Goal: Task Accomplishment & Management: Manage account settings

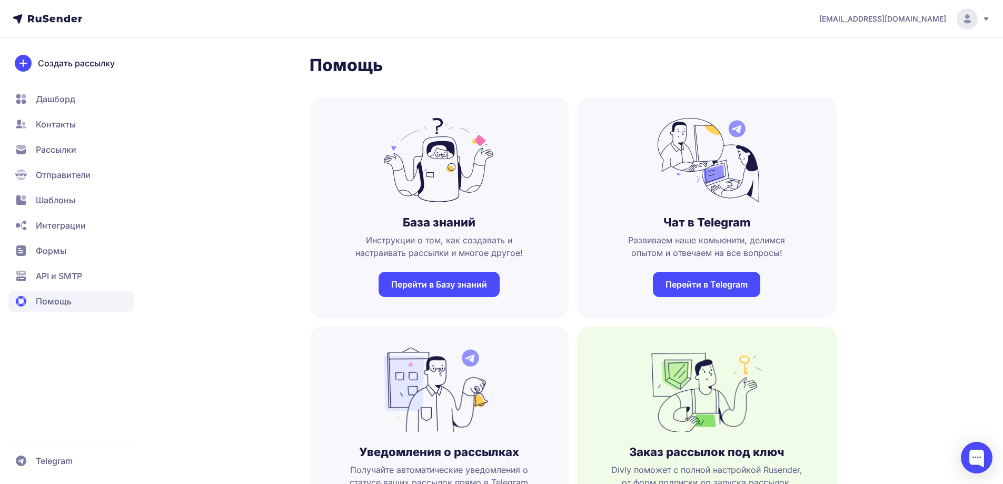
click at [64, 130] on span "Контакты" at bounding box center [56, 124] width 40 height 13
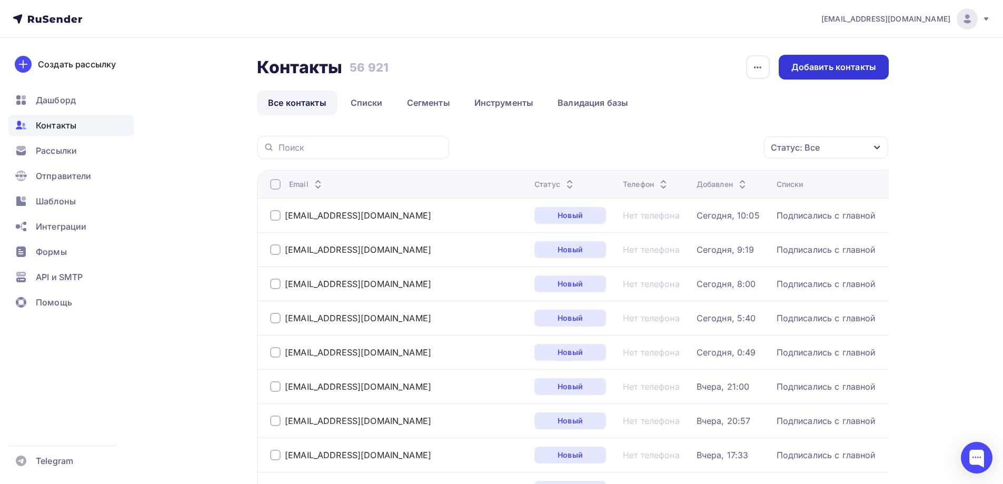
click at [808, 70] on div "Добавить контакты" at bounding box center [834, 67] width 85 height 12
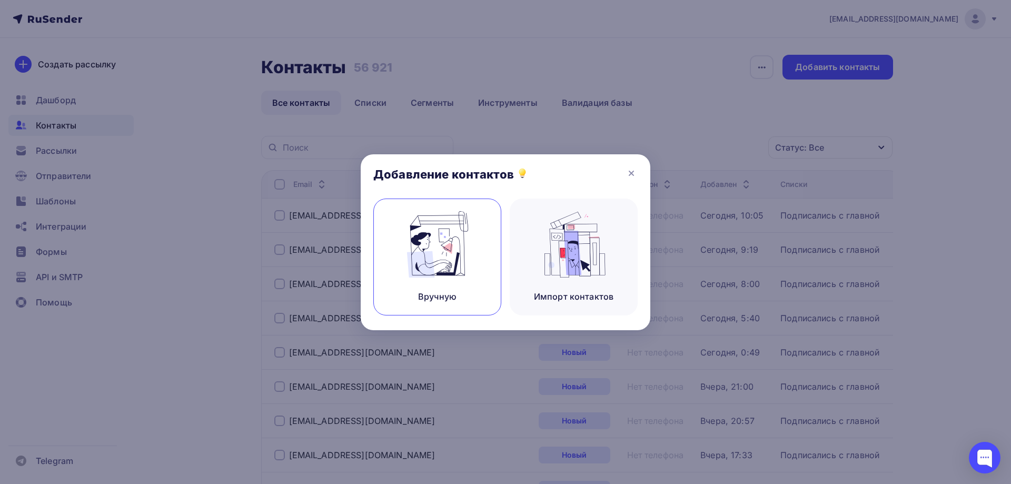
click at [447, 245] on img at bounding box center [437, 244] width 71 height 66
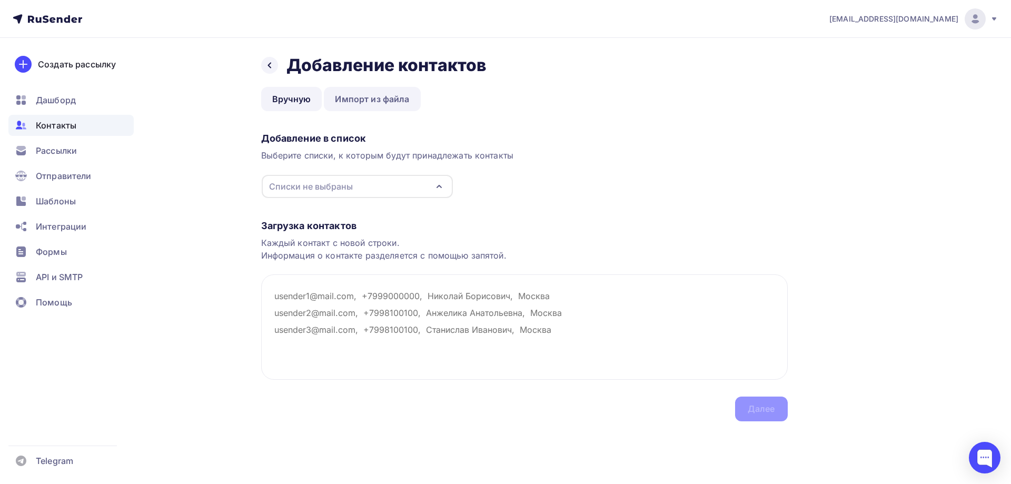
click at [357, 101] on link "Импорт из файла" at bounding box center [372, 99] width 96 height 24
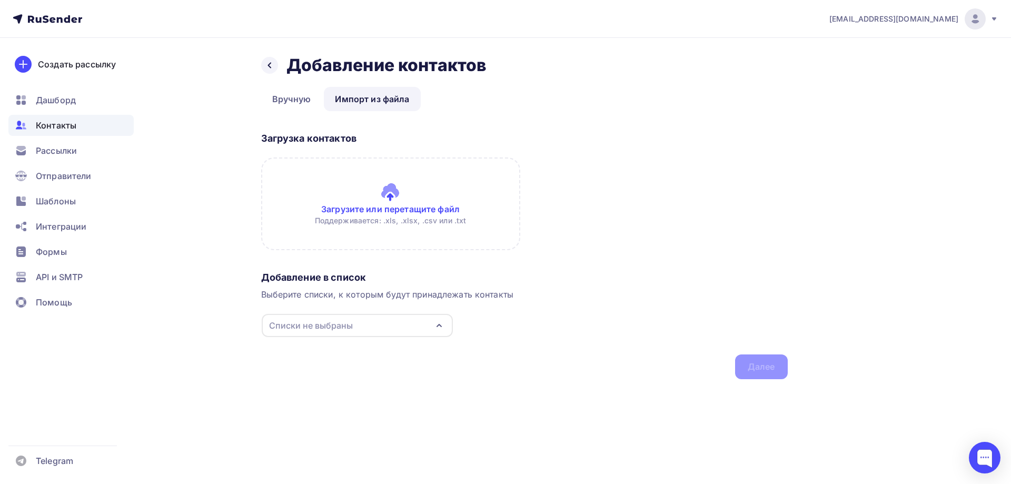
click at [372, 199] on input "file" at bounding box center [390, 204] width 259 height 93
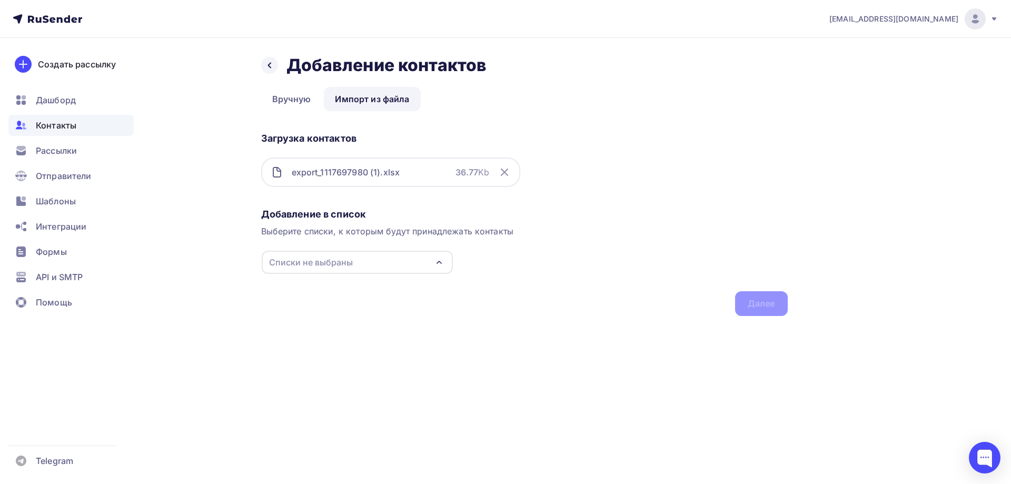
click at [366, 258] on div "Списки не выбраны" at bounding box center [357, 262] width 191 height 23
click at [350, 303] on div "Подписались с главной" at bounding box center [341, 302] width 101 height 13
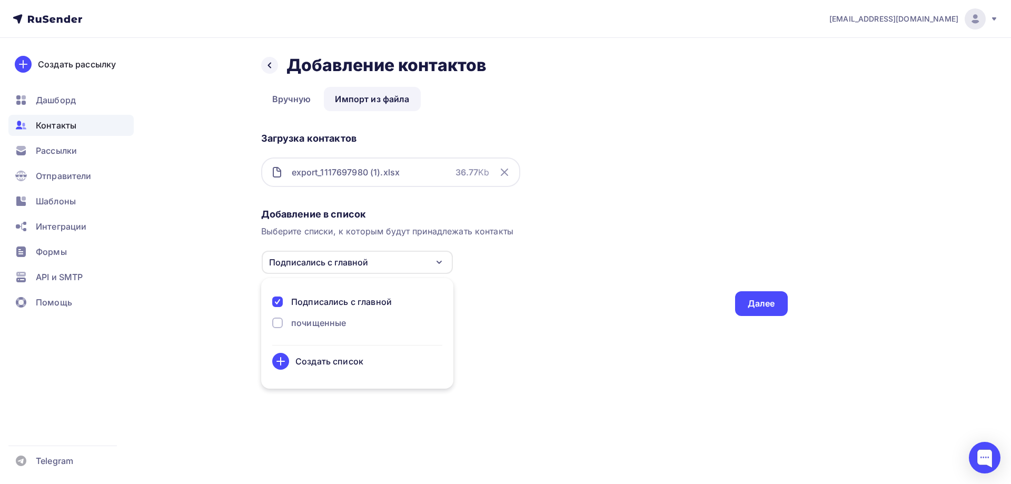
click at [350, 303] on div "Подписались с главной" at bounding box center [341, 302] width 101 height 13
click at [330, 323] on div "почищенные" at bounding box center [318, 323] width 55 height 13
click at [522, 304] on div "Добавление в список Выберите списки, к которым будут принадлежать контакты почи…" at bounding box center [524, 260] width 527 height 112
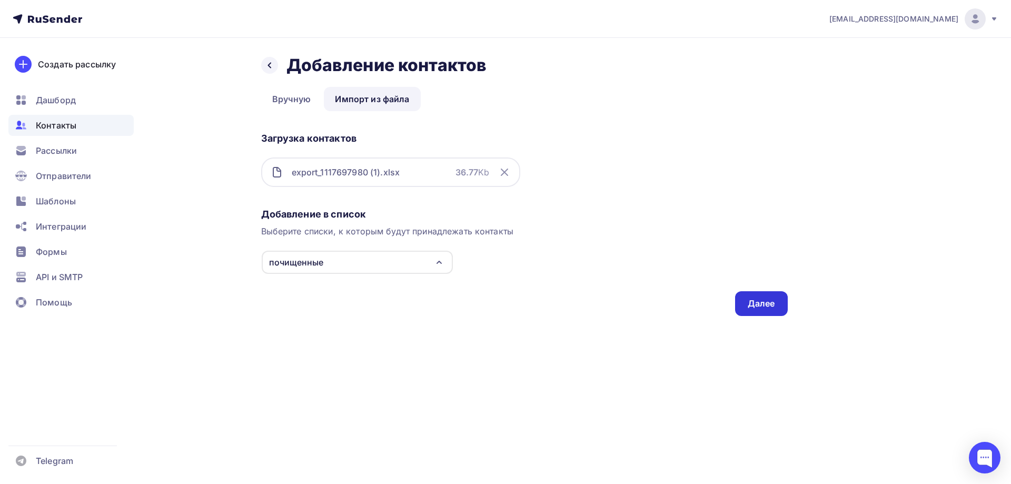
click at [764, 305] on div "Далее" at bounding box center [761, 304] width 27 height 12
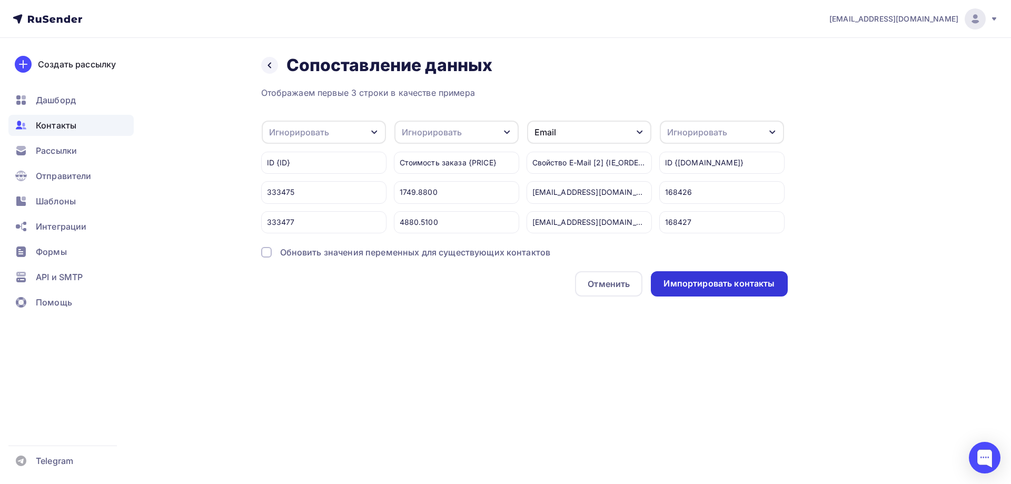
click at [692, 297] on div "Импортировать контакты" at bounding box center [719, 283] width 136 height 25
